Goal: Transaction & Acquisition: Obtain resource

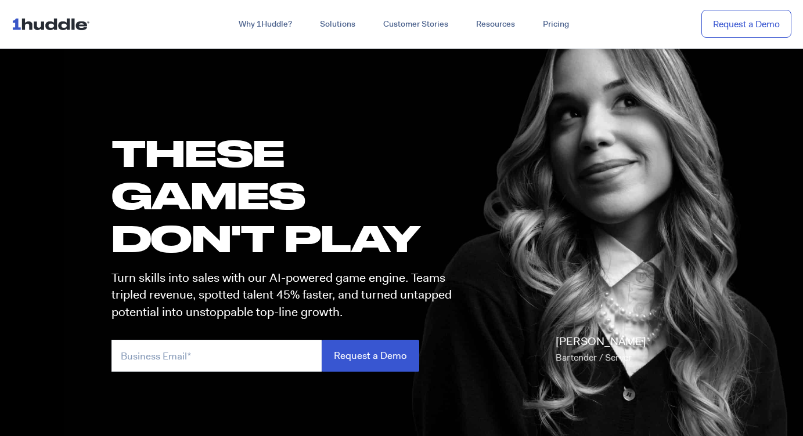
scroll to position [21, 0]
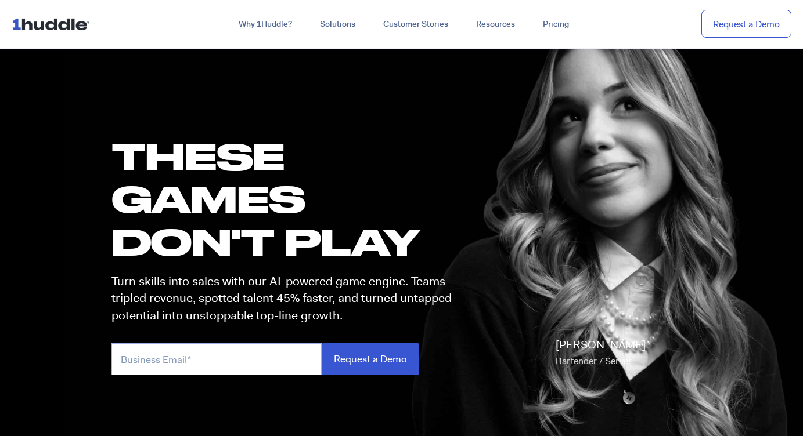
click at [223, 360] on input "email" at bounding box center [216, 360] width 210 height 32
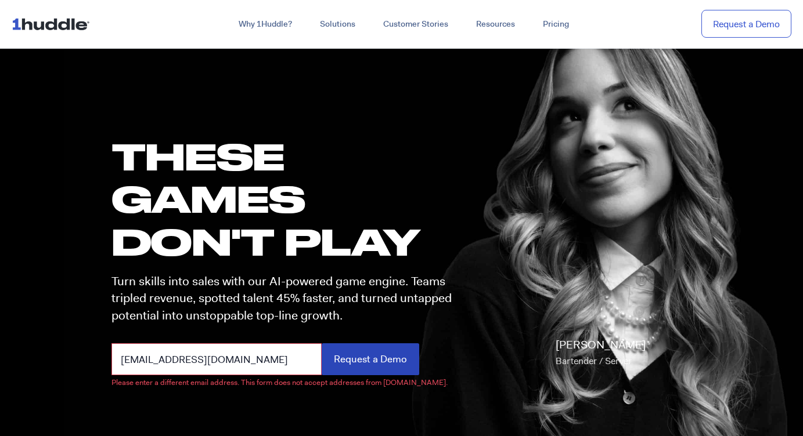
click at [367, 364] on input "Request a Demo" at bounding box center [370, 360] width 97 height 32
click at [303, 359] on input "[EMAIL_ADDRESS][DOMAIN_NAME]" at bounding box center [216, 360] width 210 height 32
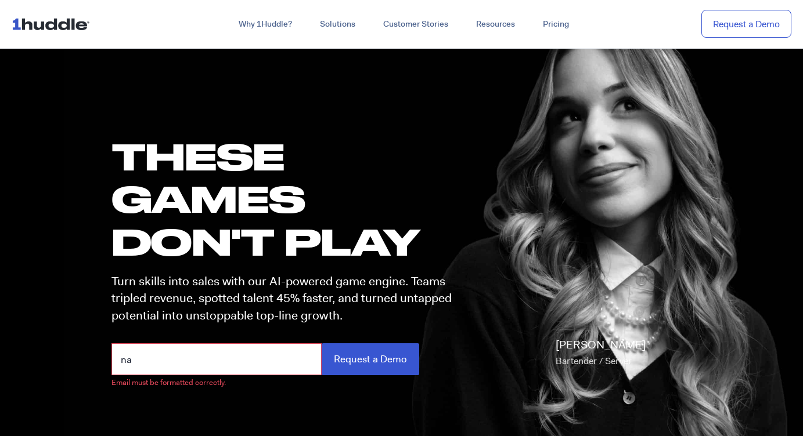
type input "n"
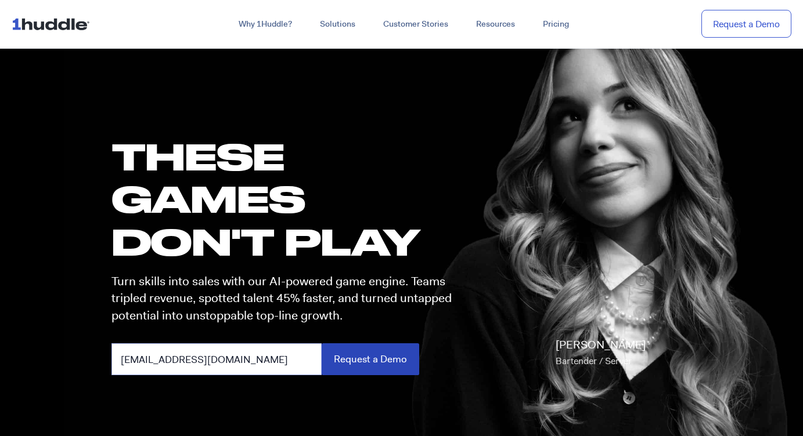
type input "[EMAIL_ADDRESS][DOMAIN_NAME]"
click at [372, 357] on input "Request a Demo" at bounding box center [370, 360] width 97 height 32
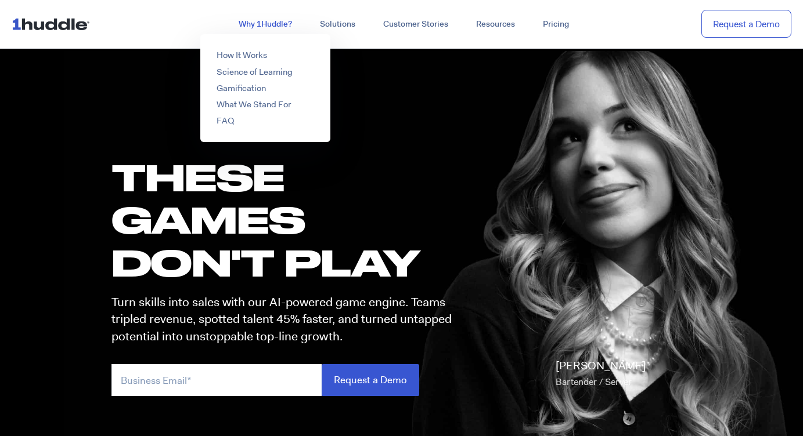
click at [266, 22] on link "Why 1Huddle?" at bounding box center [265, 24] width 81 height 21
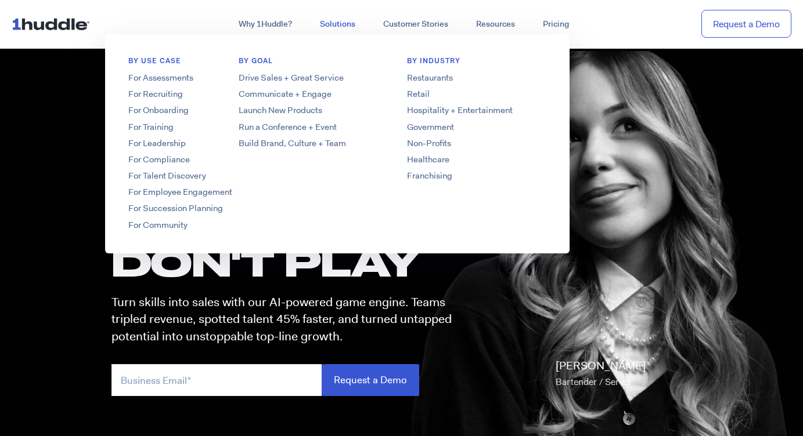
click at [343, 26] on link "Solutions" at bounding box center [337, 24] width 63 height 21
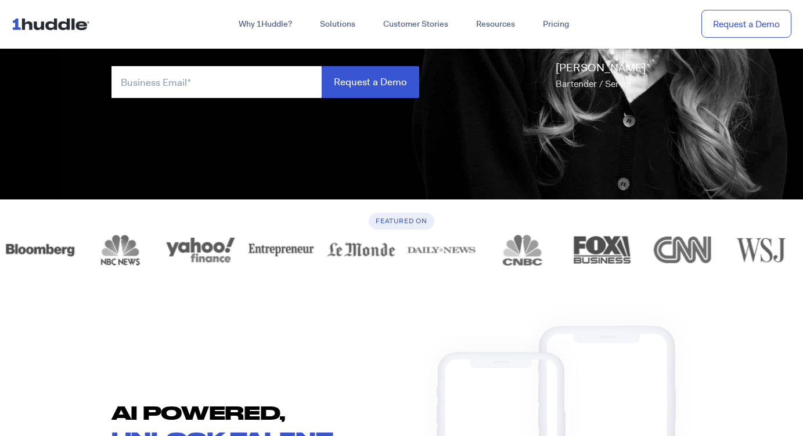
scroll to position [115, 0]
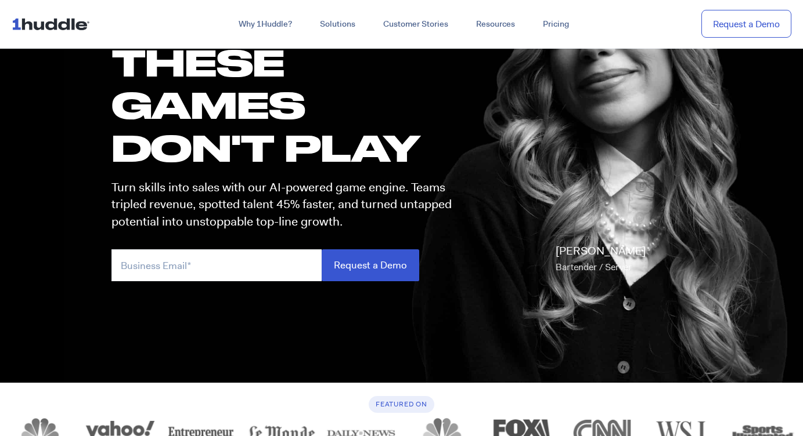
click at [31, 28] on img at bounding box center [53, 24] width 83 height 22
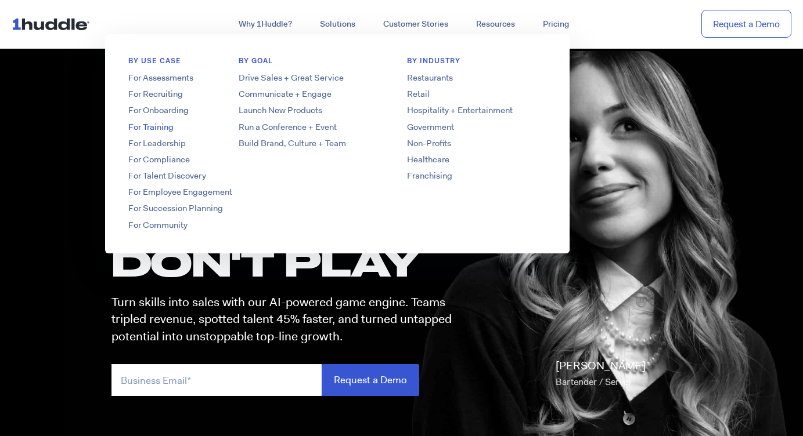
click at [171, 128] on link "For Training" at bounding box center [198, 127] width 186 height 12
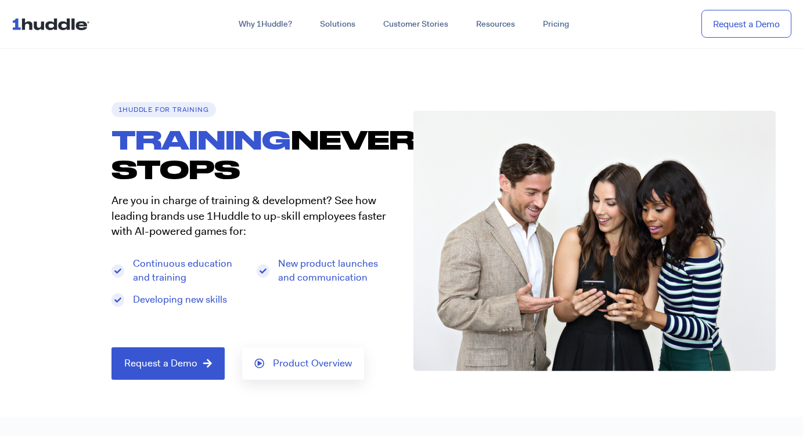
click at [64, 31] on img at bounding box center [53, 24] width 83 height 22
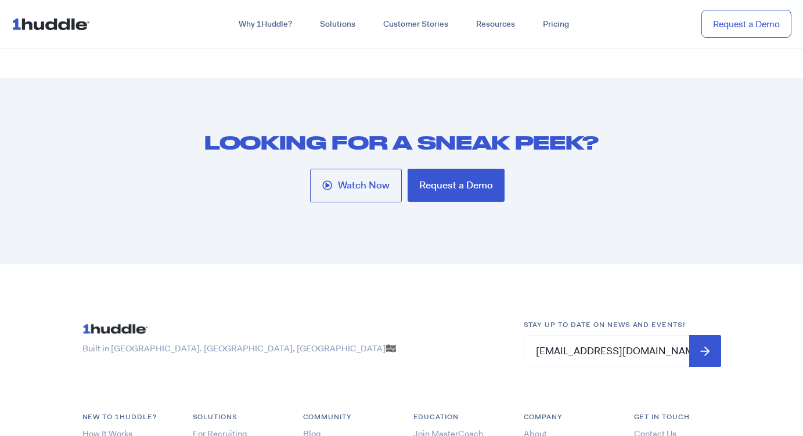
scroll to position [5918, 0]
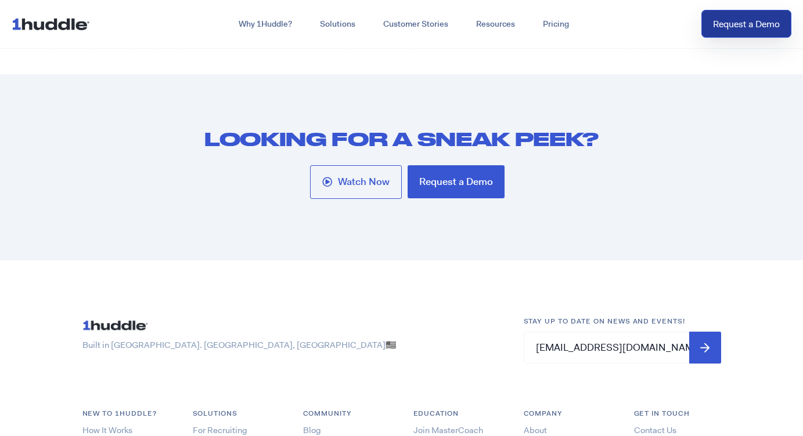
click at [732, 35] on link "Request a Demo" at bounding box center [746, 24] width 90 height 28
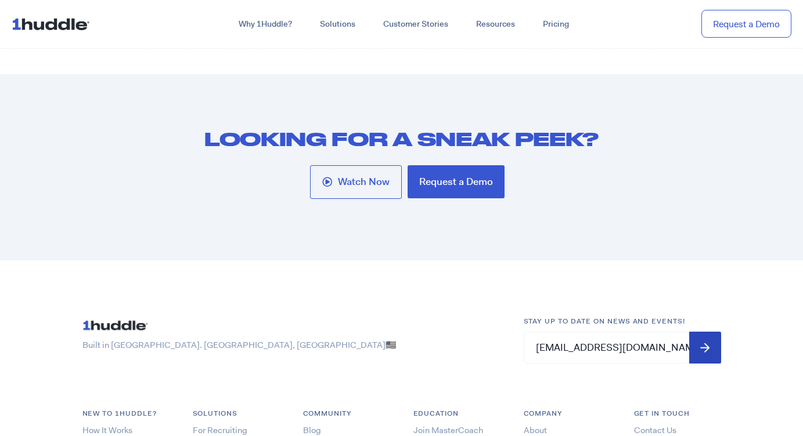
click at [703, 337] on input "Submit" at bounding box center [705, 348] width 32 height 32
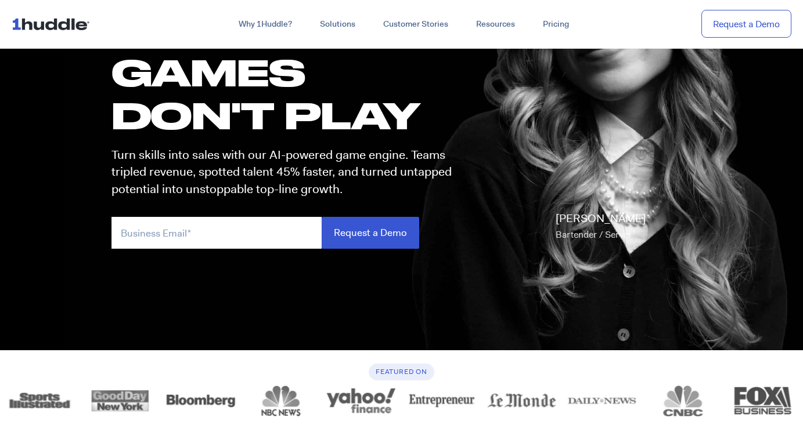
scroll to position [171, 0]
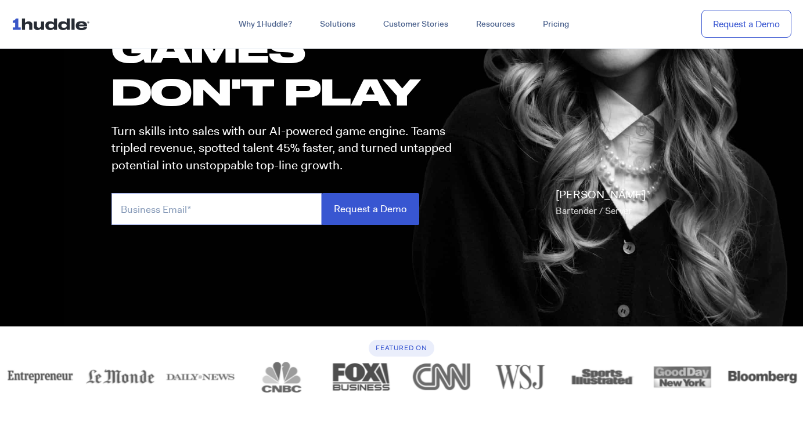
click at [207, 209] on input "email" at bounding box center [216, 209] width 210 height 32
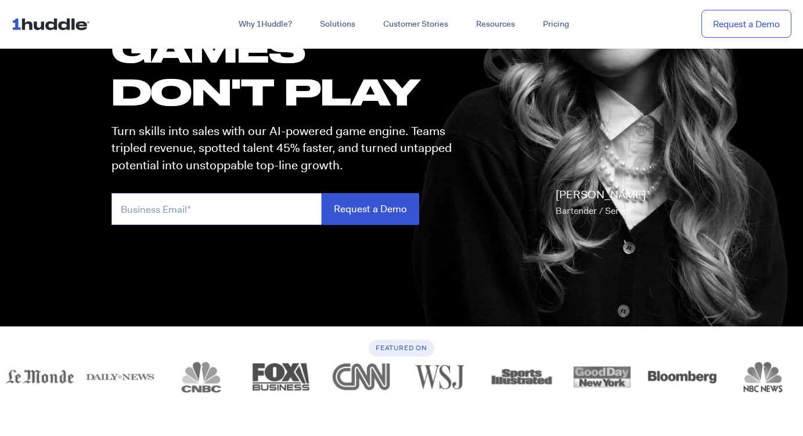
type input "[EMAIL_ADDRESS][DOMAIN_NAME]"
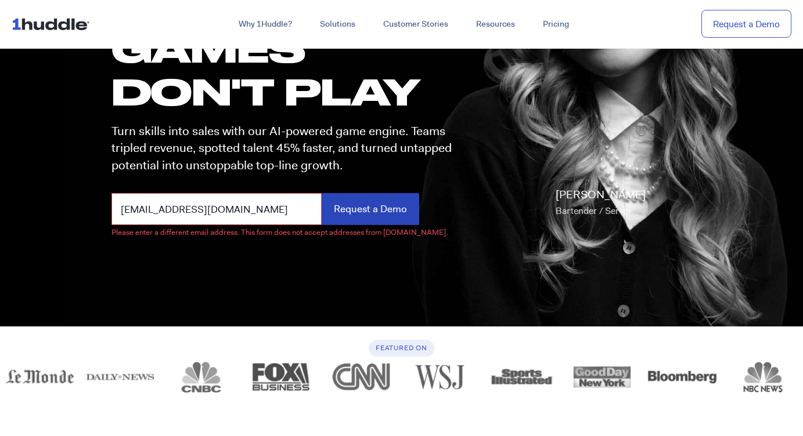
click at [370, 204] on input "Request a Demo" at bounding box center [370, 209] width 97 height 32
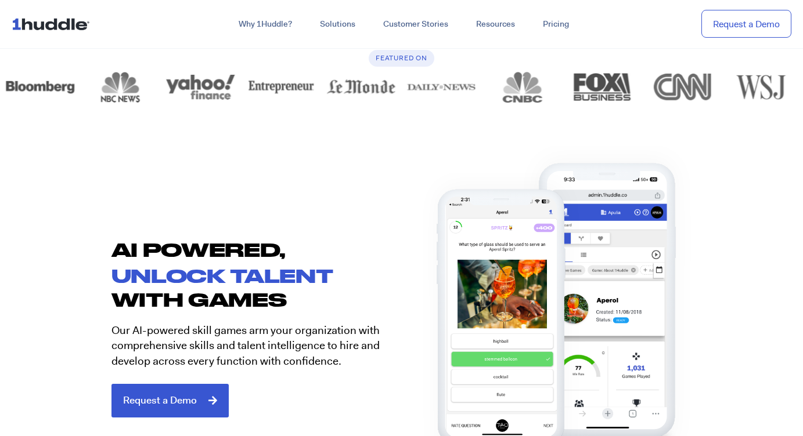
scroll to position [463, 0]
